Goal: Information Seeking & Learning: Check status

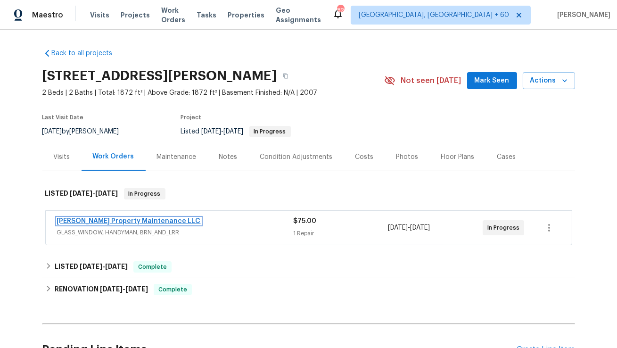
click at [141, 218] on link "Glen Property Maintenance LLC" at bounding box center [129, 221] width 144 height 7
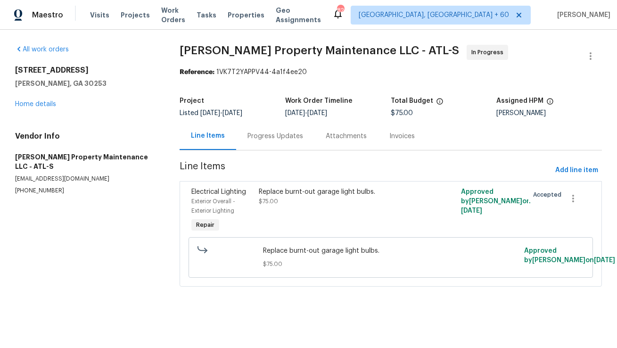
click at [288, 131] on div "Progress Updates" at bounding box center [275, 136] width 78 height 28
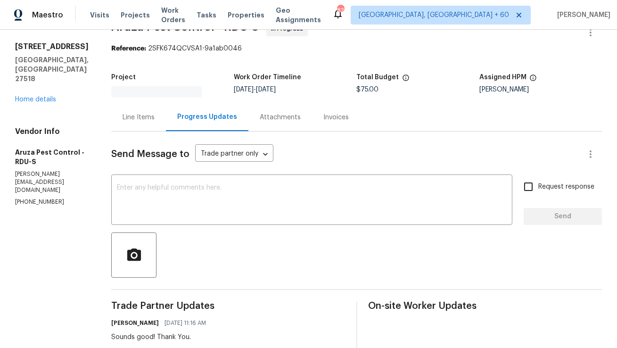
scroll to position [46, 0]
